Goal: Task Accomplishment & Management: Use online tool/utility

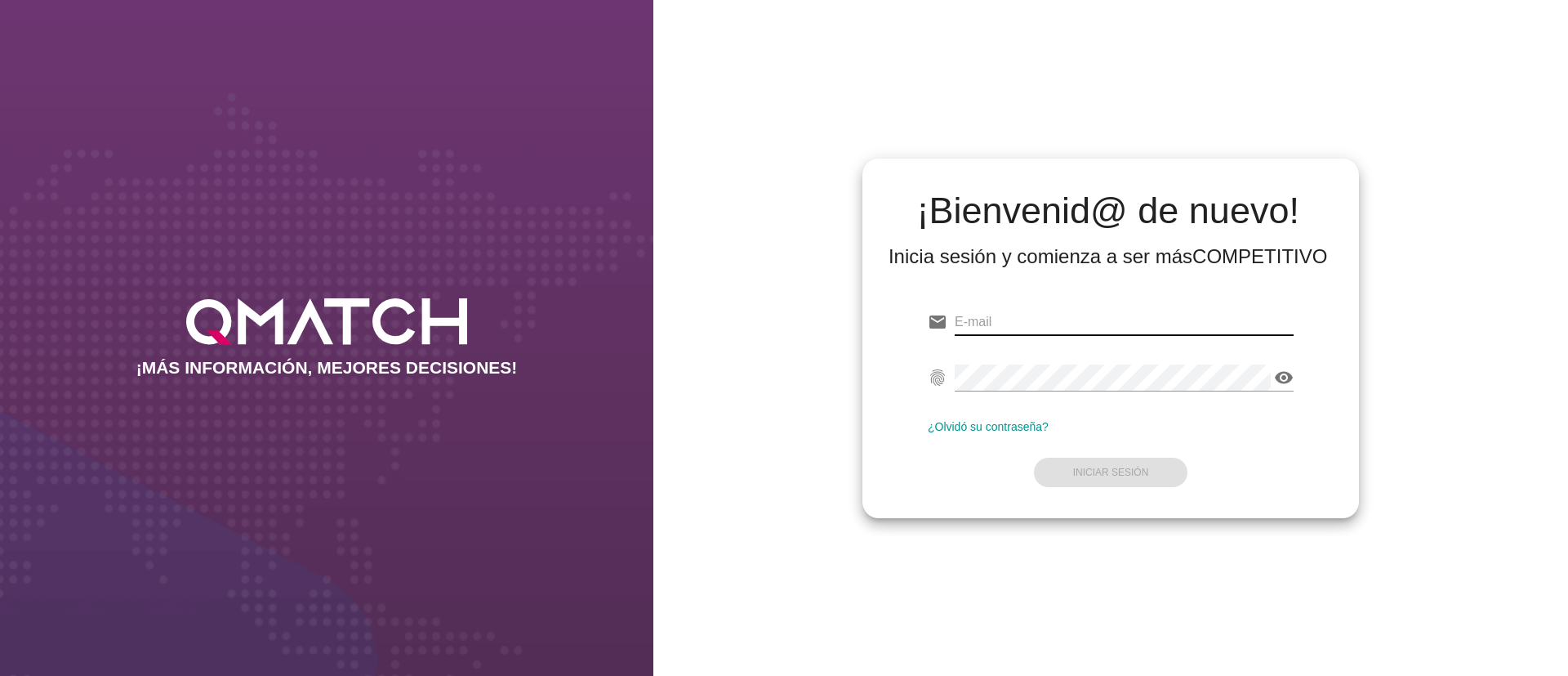
click at [1015, 316] on input "email" at bounding box center [1123, 322] width 339 height 26
type input "r"
paste input "[EMAIL_ADDRESS][DOMAIN_NAME]"
type input "[EMAIL_ADDRESS][DOMAIN_NAME]"
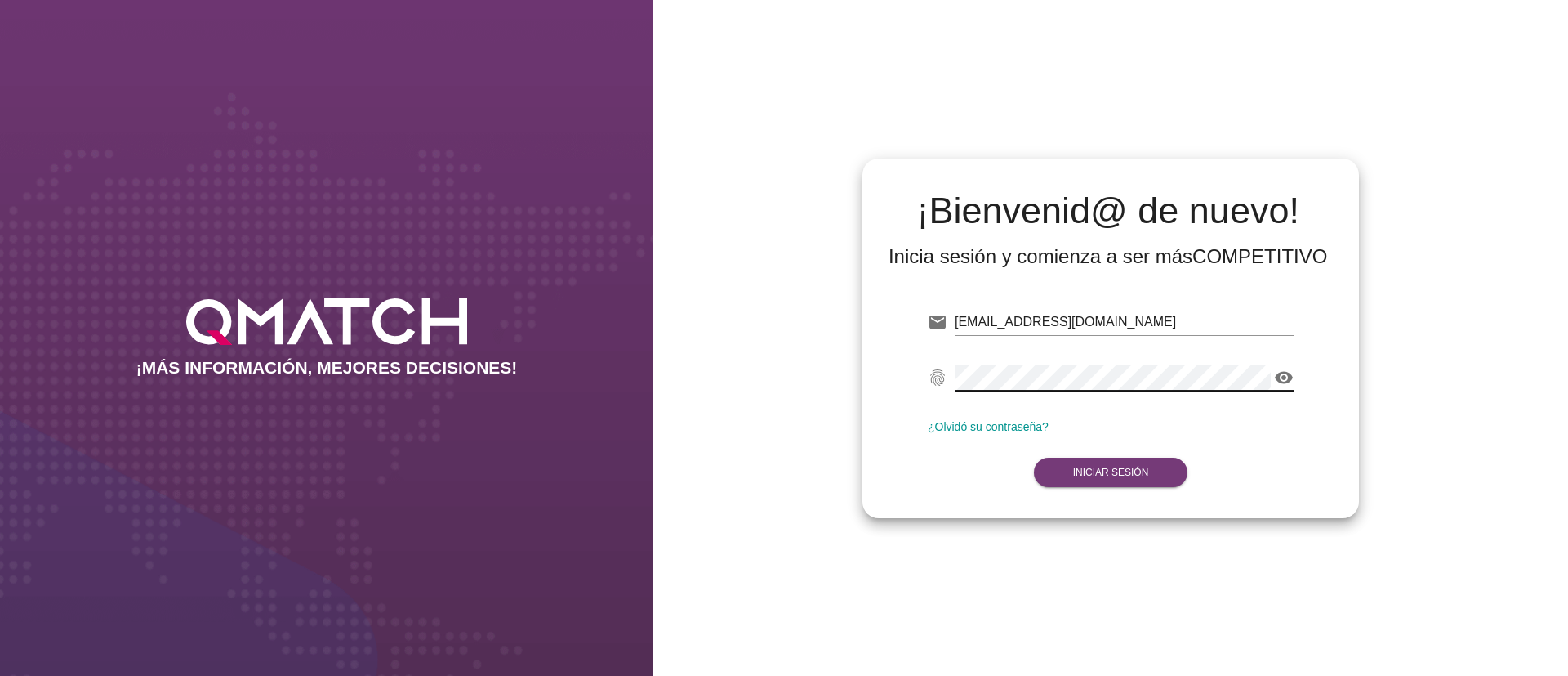
click at [1131, 471] on strong "Iniciar Sesión" at bounding box center [1111, 472] width 76 height 12
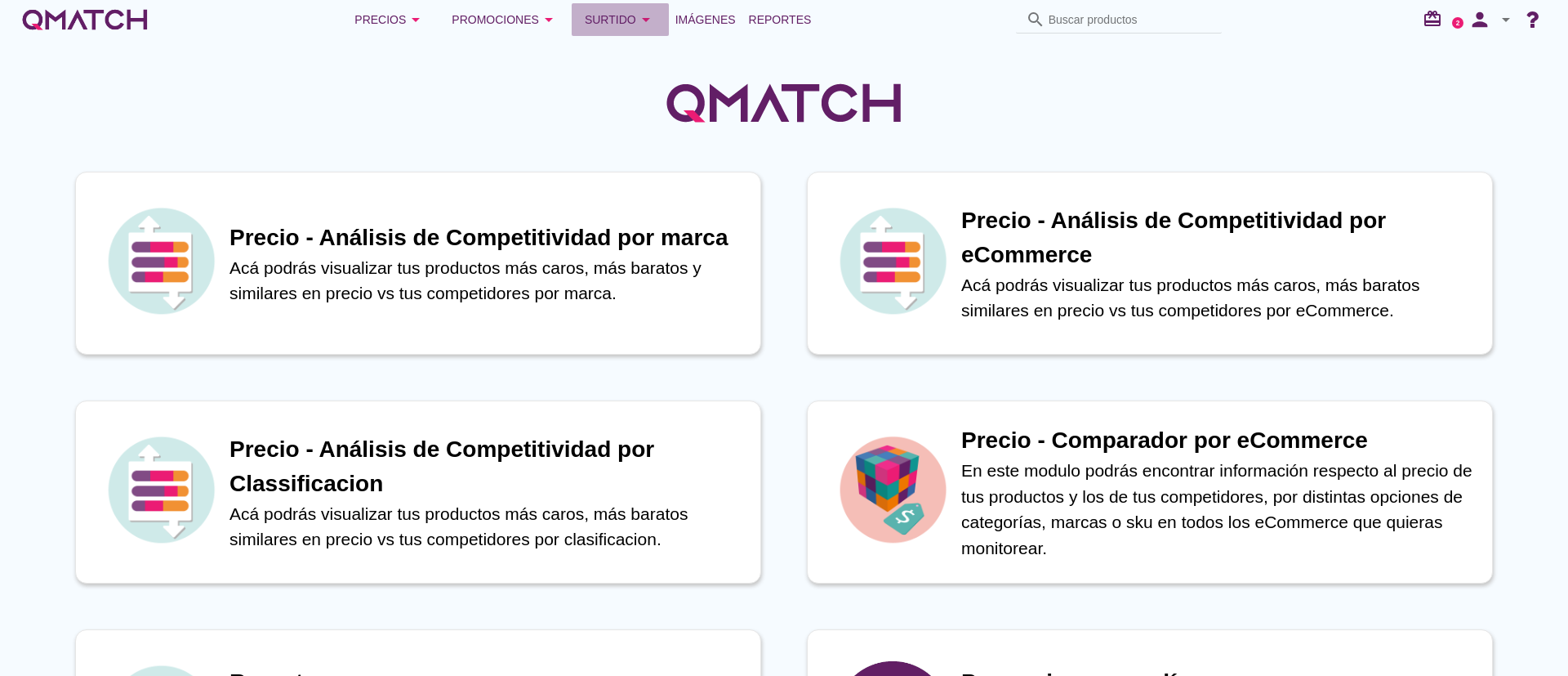
click at [628, 13] on div "Surtido arrow_drop_down" at bounding box center [620, 20] width 71 height 20
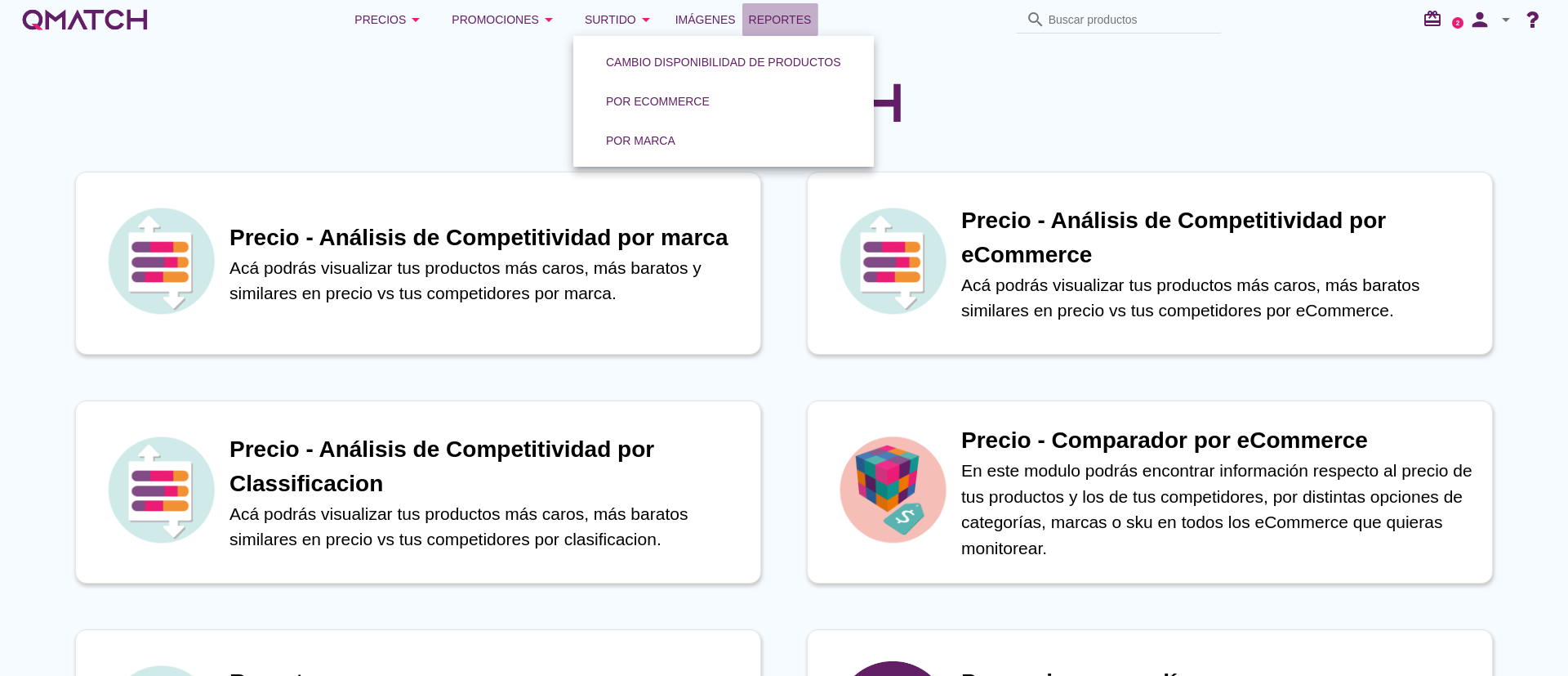
click at [790, 21] on span "Reportes" at bounding box center [780, 20] width 63 height 20
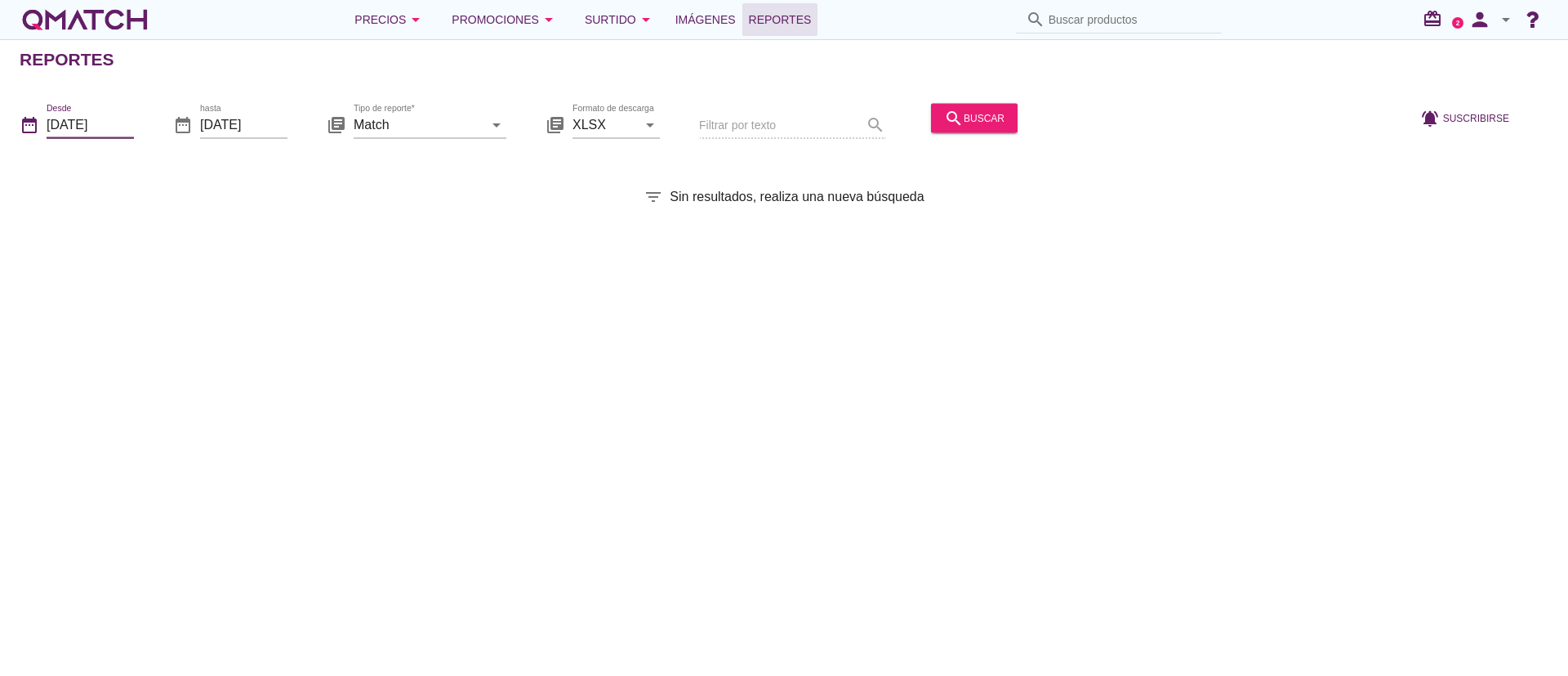
click at [108, 126] on input "[DATE]" at bounding box center [90, 124] width 87 height 26
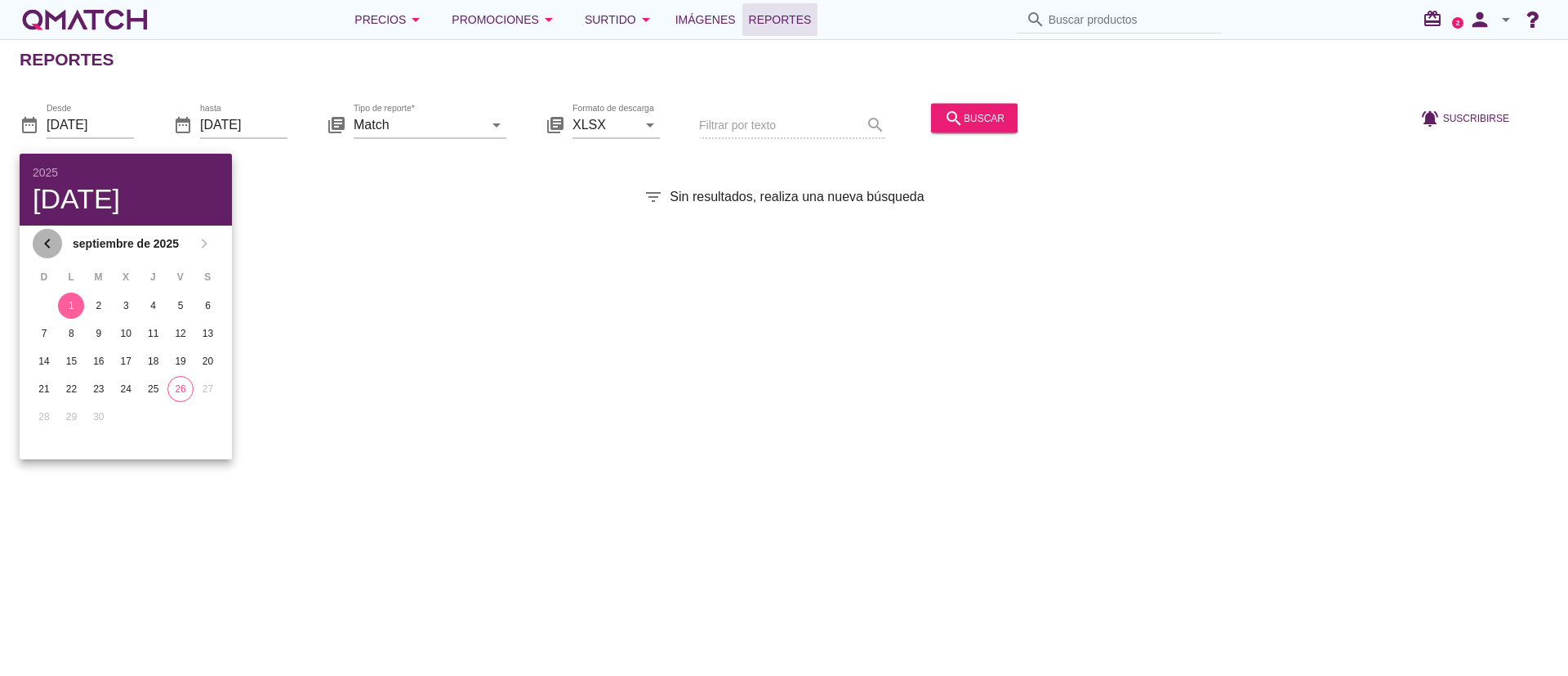
click at [52, 242] on icon "chevron_left" at bounding box center [47, 244] width 20 height 20
click at [100, 309] on div "3" at bounding box center [98, 305] width 26 height 15
type input "[DATE]"
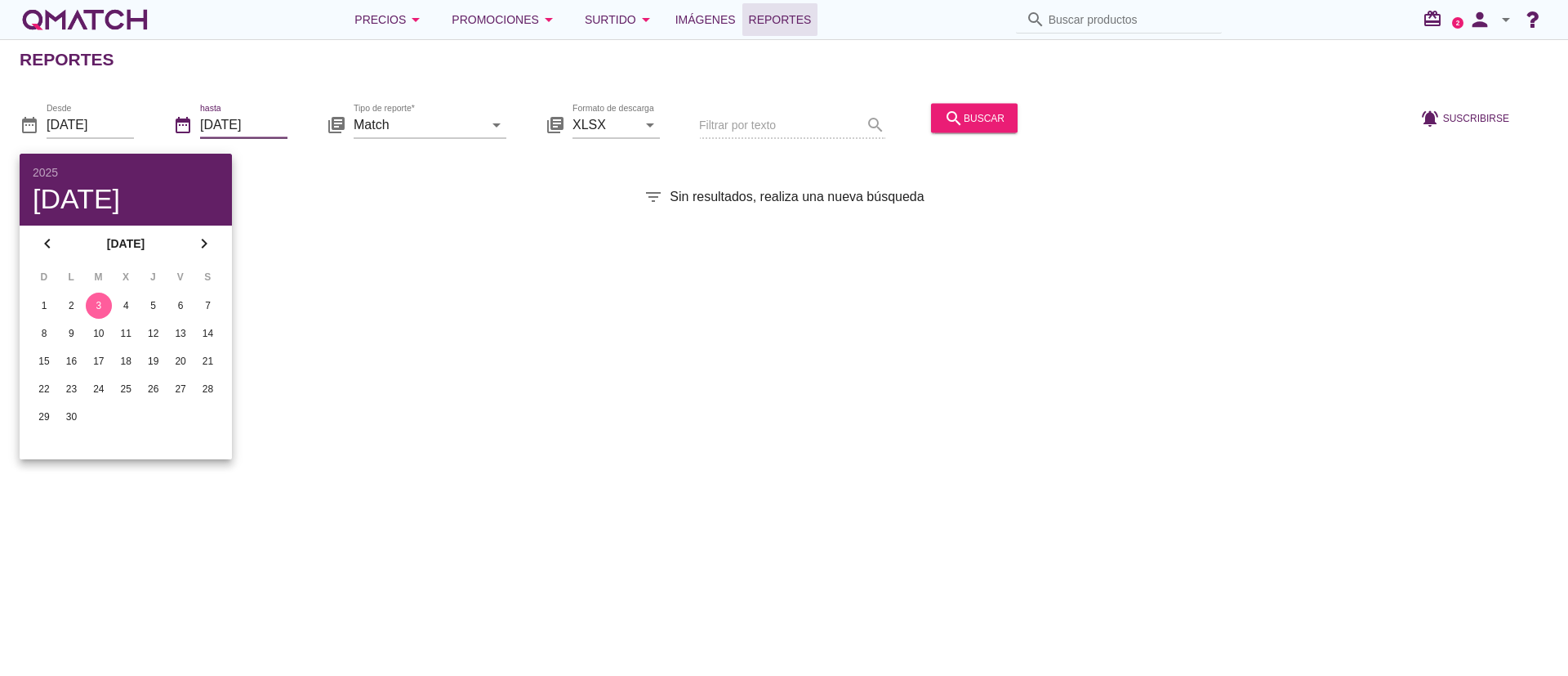
click at [239, 121] on input "[DATE]" at bounding box center [243, 124] width 87 height 26
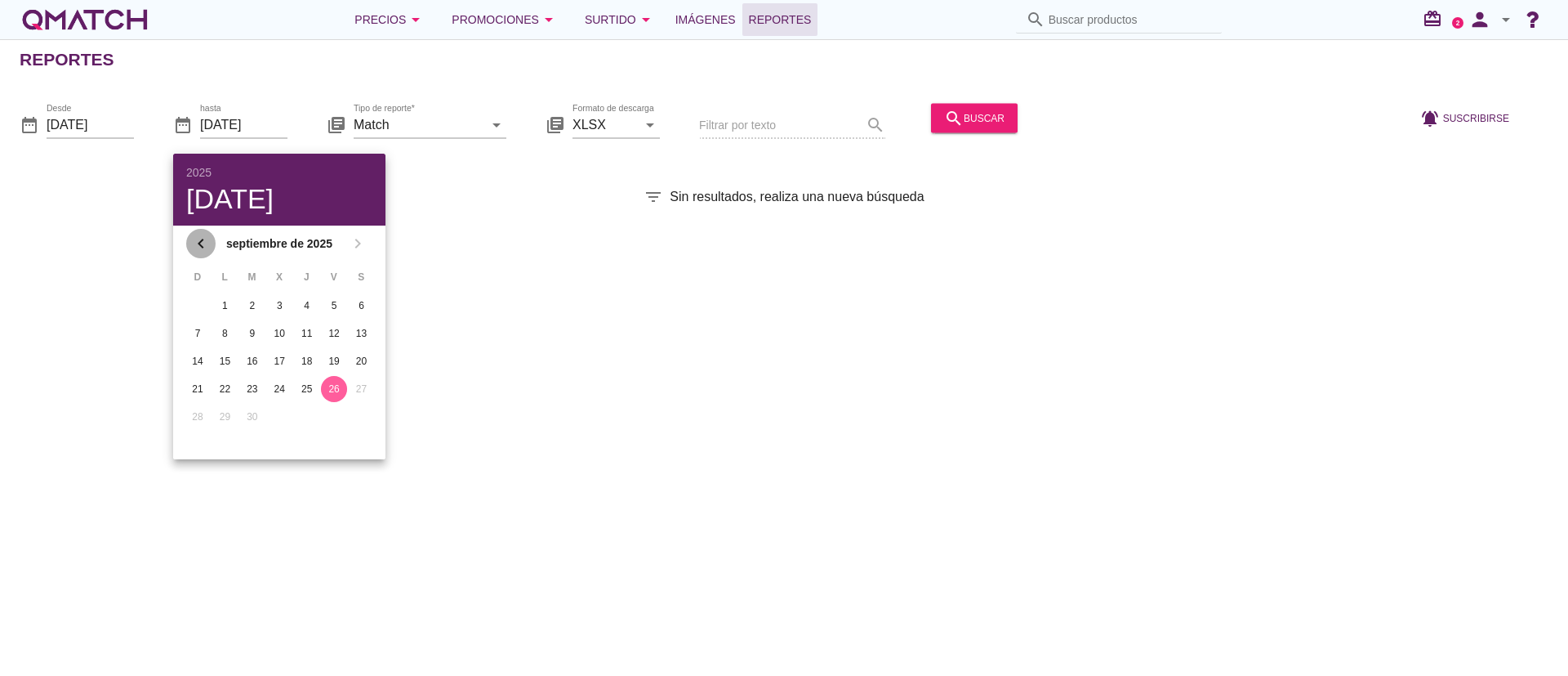
click at [193, 242] on icon "chevron_left" at bounding box center [201, 244] width 20 height 20
click at [257, 313] on button "3" at bounding box center [251, 305] width 26 height 26
type input "[DATE]"
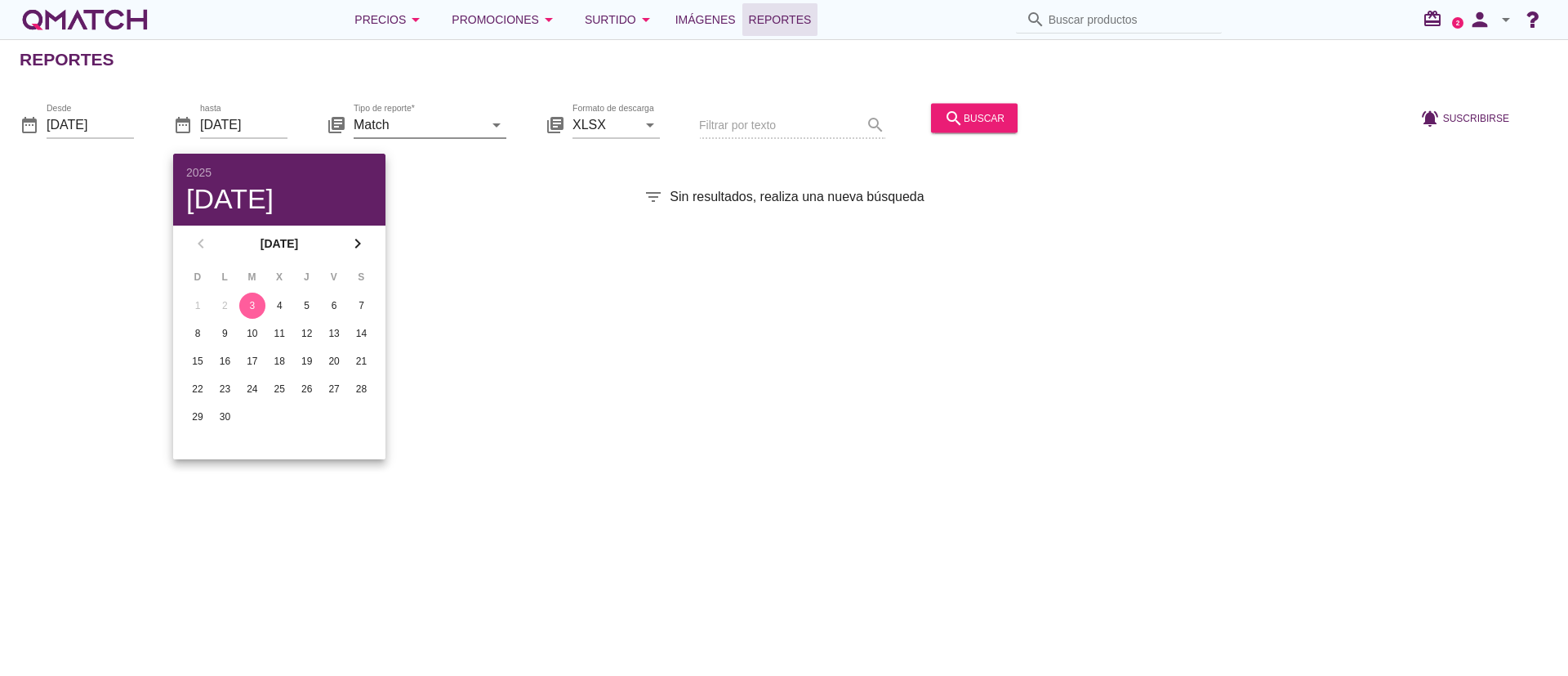
click at [497, 120] on icon "arrow_drop_down" at bounding box center [497, 124] width 20 height 20
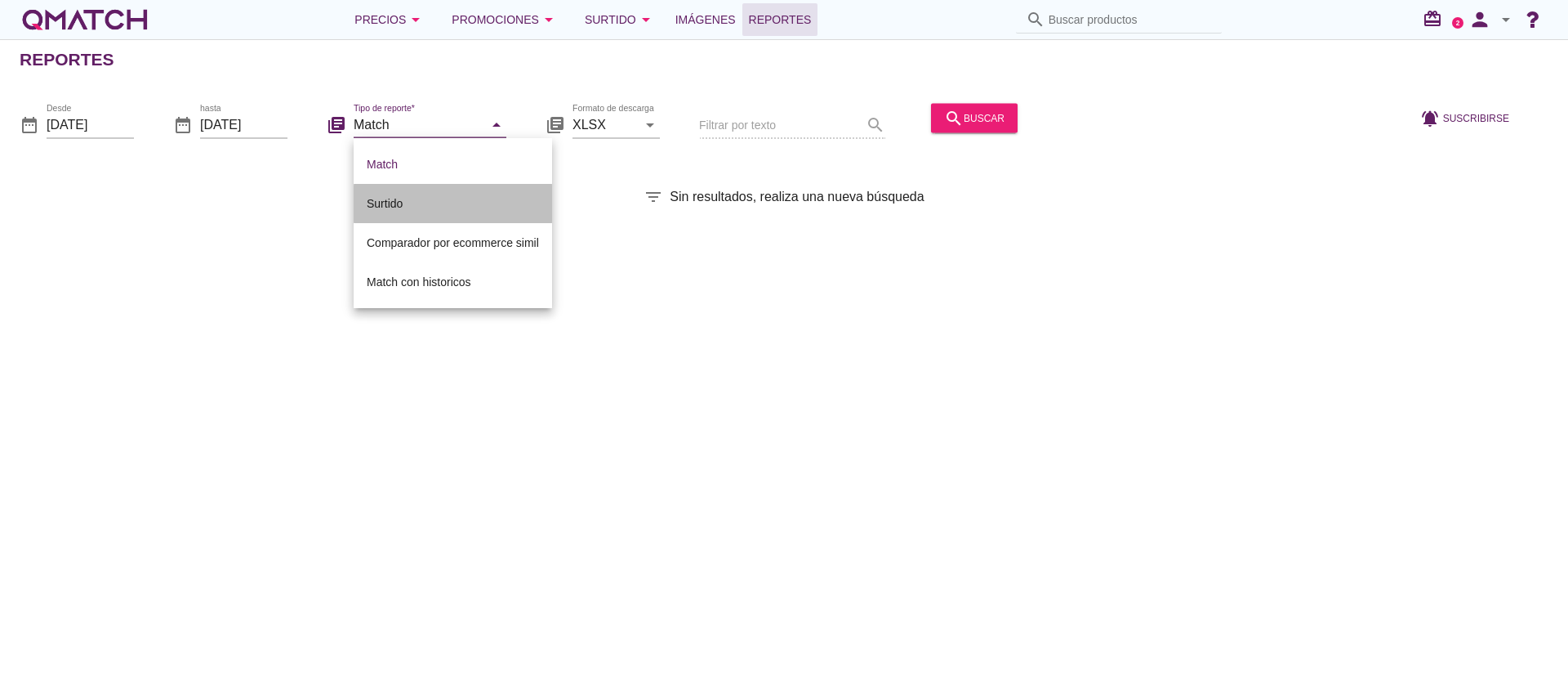
click at [395, 204] on div "Surtido" at bounding box center [453, 204] width 173 height 20
type input "Surtido"
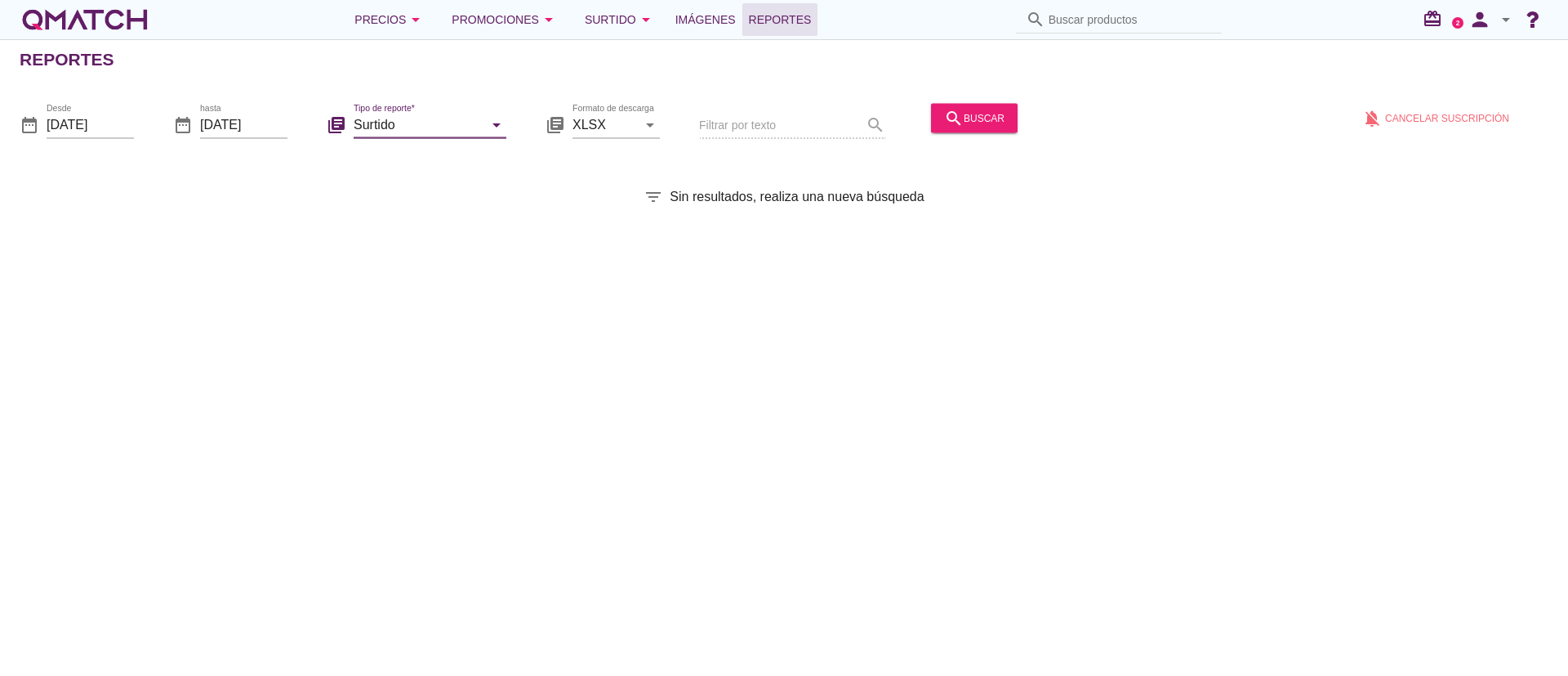
click at [560, 299] on div "Reportes date_range Desde [DATE] date_range hasta [DATE] library_books Tipo de …" at bounding box center [784, 357] width 1568 height 637
click at [491, 120] on icon "arrow_drop_down" at bounding box center [497, 124] width 20 height 20
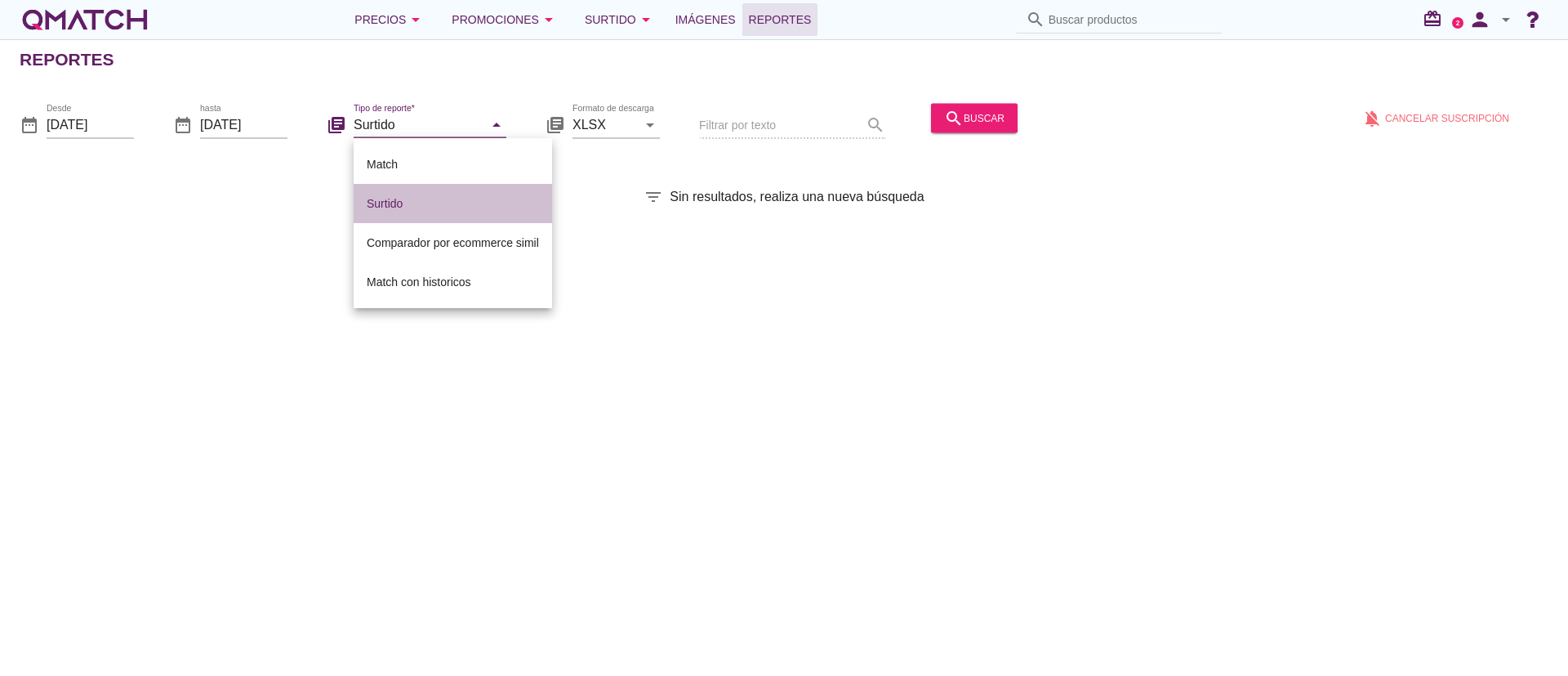
click at [429, 199] on div "Surtido" at bounding box center [453, 204] width 173 height 20
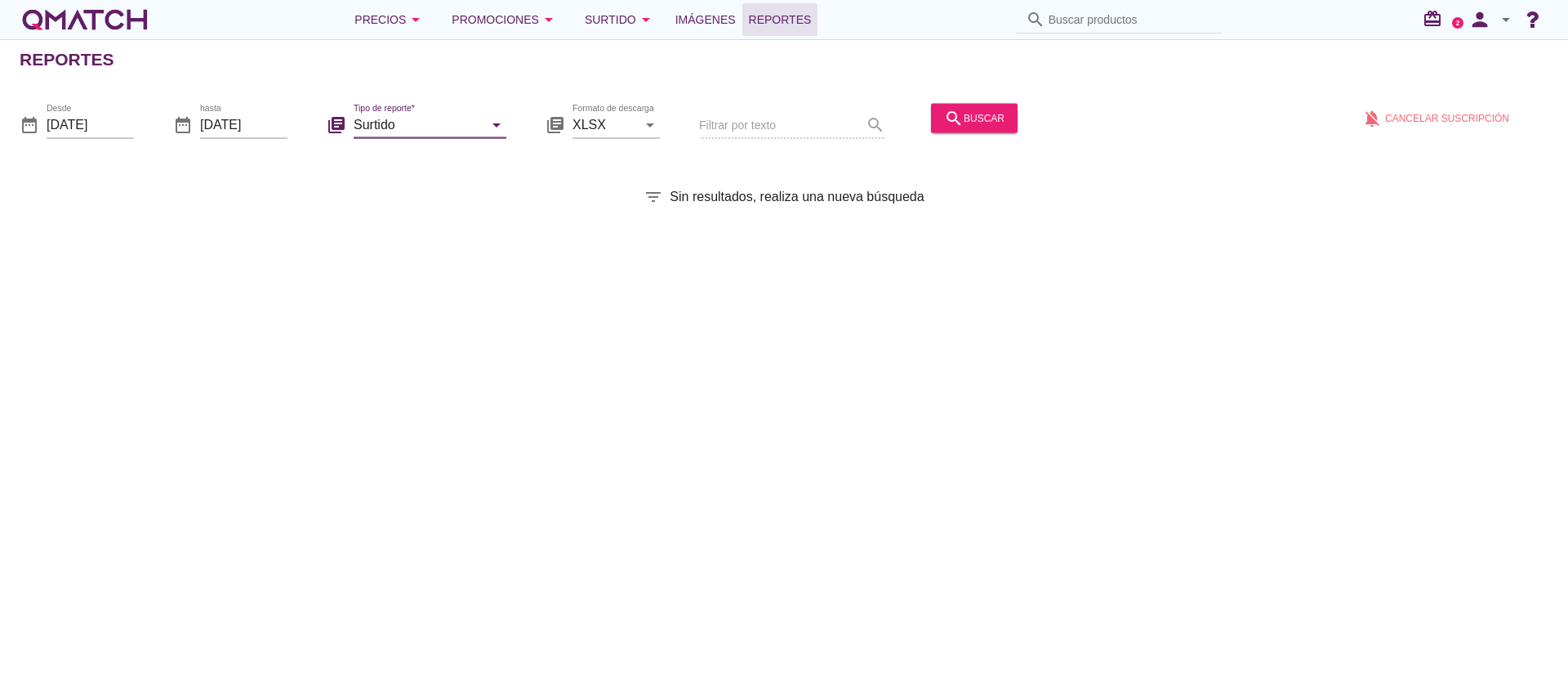
click at [507, 126] on div "date_range Desde [DATE] date_range hasta [DATE] library_books Tipo de reporte* …" at bounding box center [784, 120] width 1568 height 69
click at [493, 127] on icon "arrow_drop_down" at bounding box center [497, 124] width 20 height 20
